Goal: Obtain resource: Obtain resource

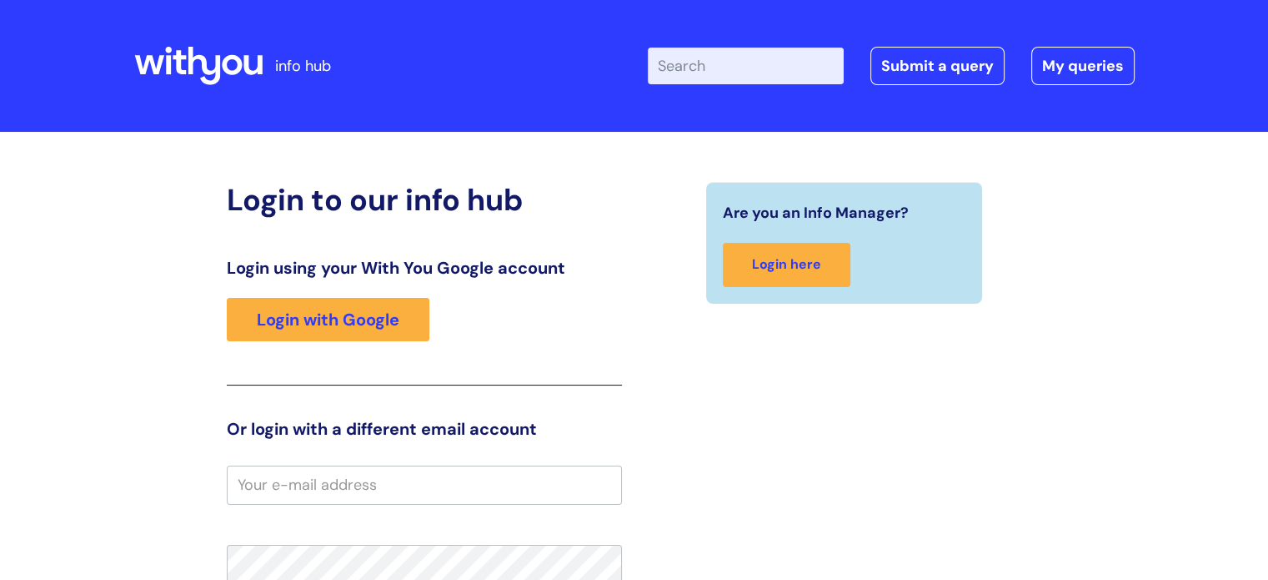
click at [742, 63] on input "Enter your search term here..." at bounding box center [746, 66] width 196 height 37
click at [180, 64] on icon at bounding box center [179, 62] width 13 height 24
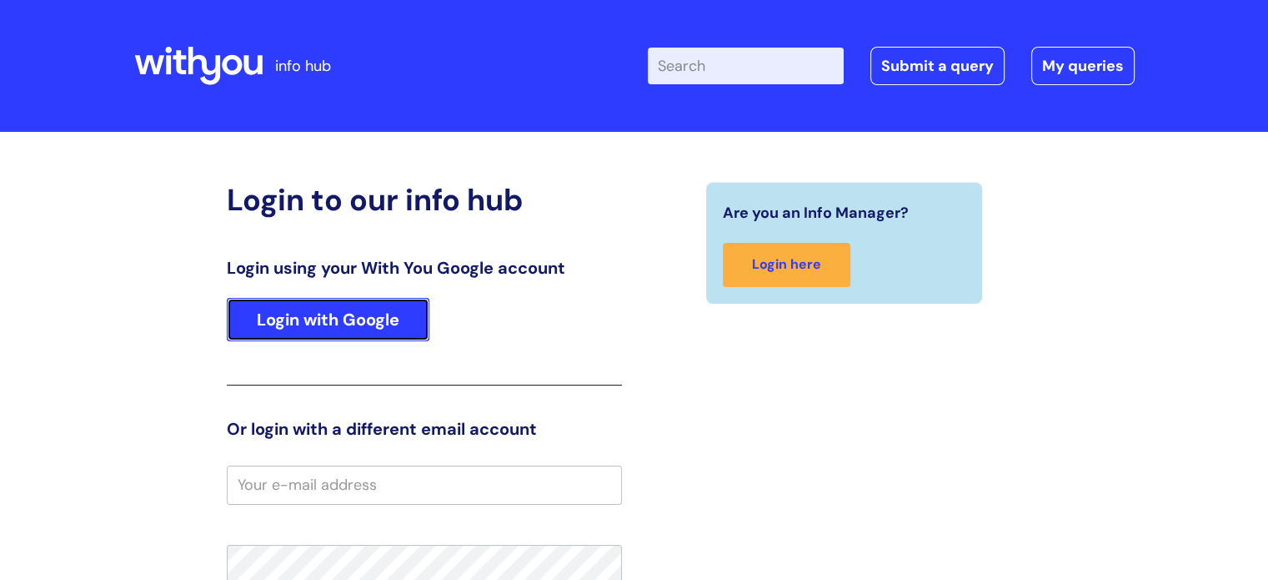
click at [352, 320] on link "Login with Google" at bounding box center [328, 319] width 203 height 43
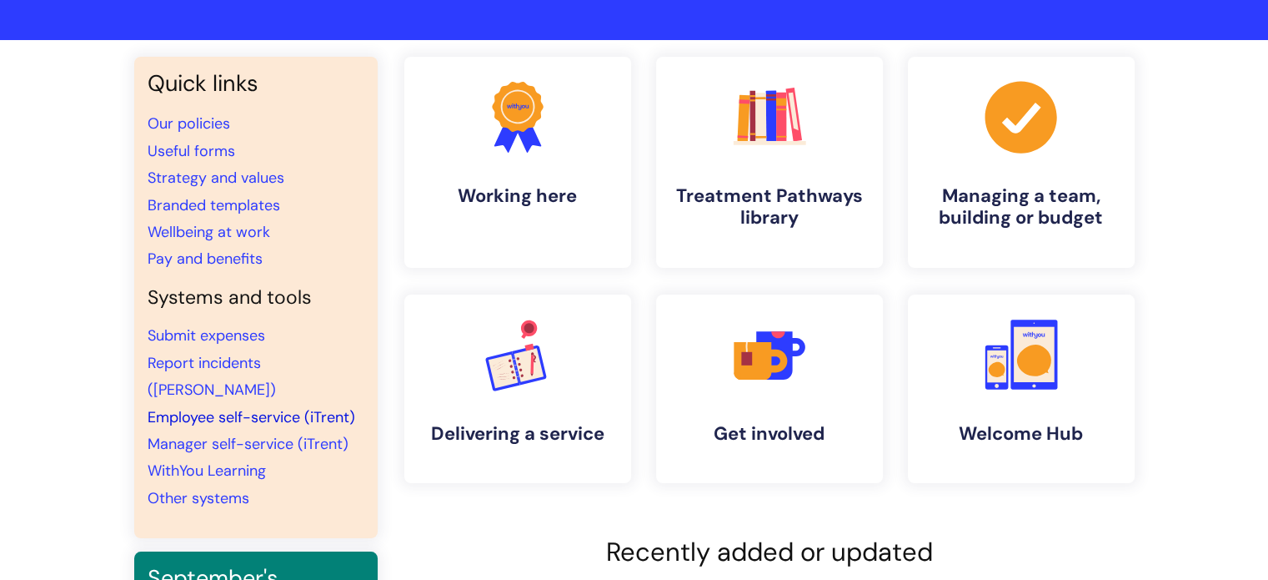
scroll to position [93, 0]
click at [160, 142] on link "Useful forms" at bounding box center [192, 150] width 88 height 20
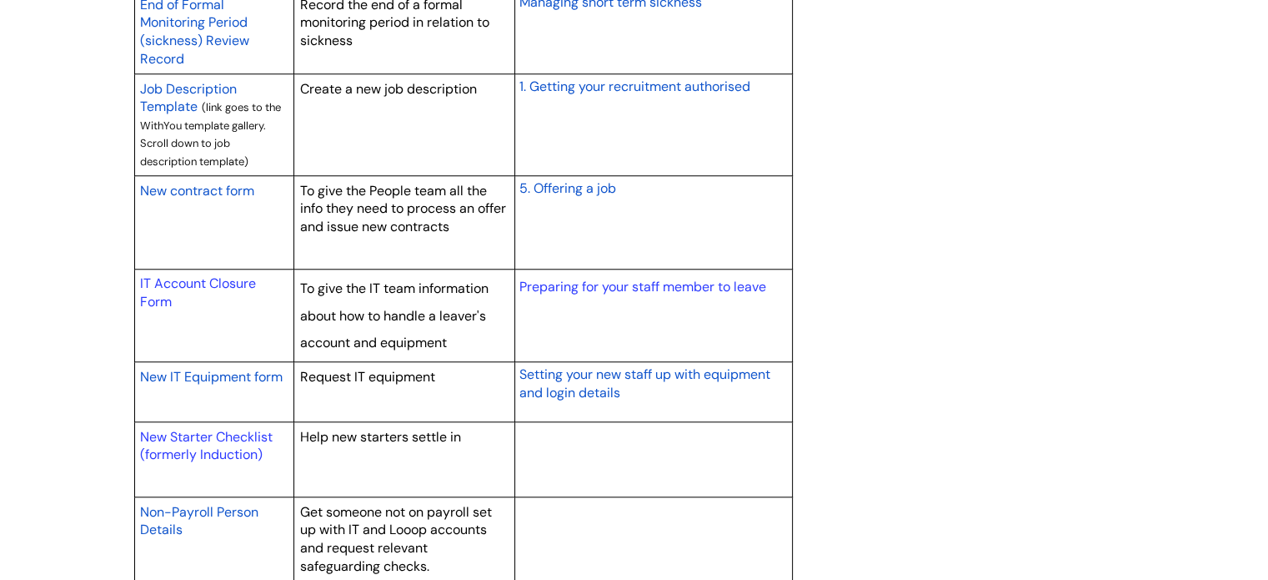
scroll to position [1544, 0]
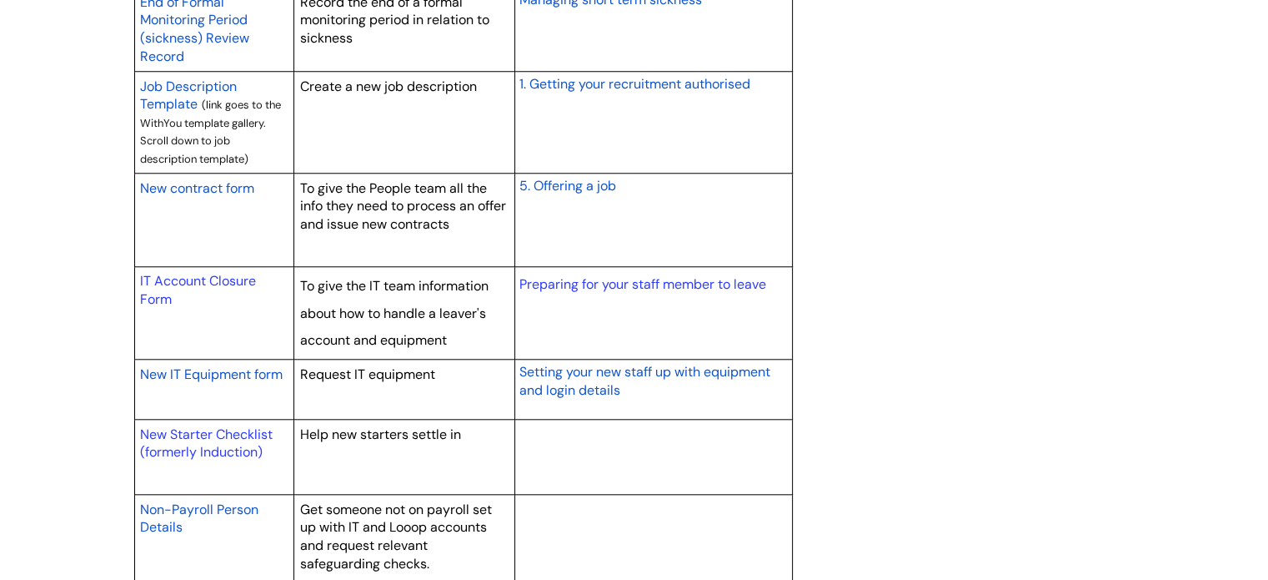
click at [168, 188] on span "New contract form" at bounding box center [197, 188] width 114 height 18
